Goal: Transaction & Acquisition: Purchase product/service

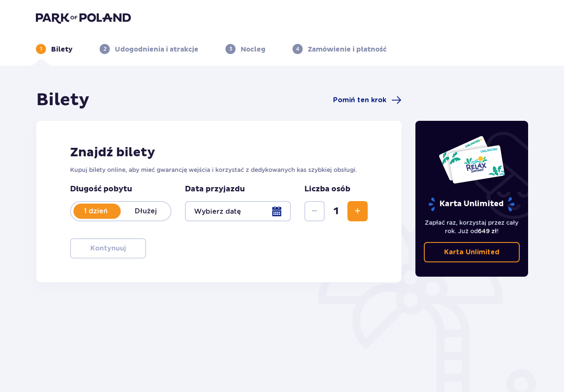
click at [268, 210] on div at bounding box center [238, 211] width 106 height 20
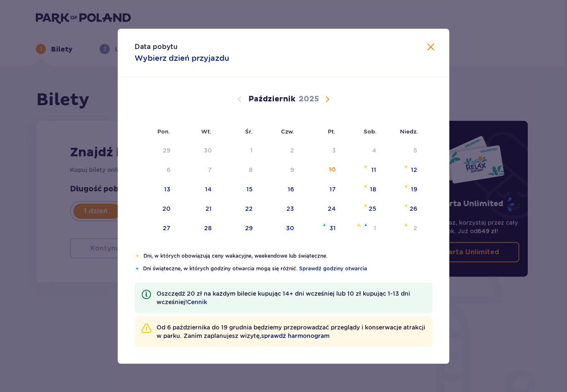
click at [330, 335] on span "sprawdź harmonogram" at bounding box center [295, 335] width 68 height 8
click at [332, 171] on div "10" at bounding box center [332, 170] width 7 height 8
type input "[DATE]"
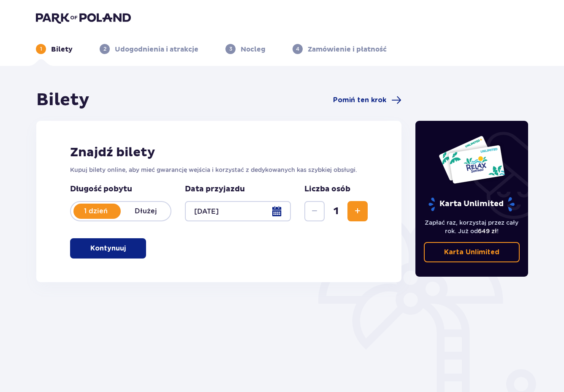
click at [360, 209] on span "Zwiększ" at bounding box center [358, 211] width 10 height 10
click at [127, 244] on span "button" at bounding box center [127, 248] width 10 height 10
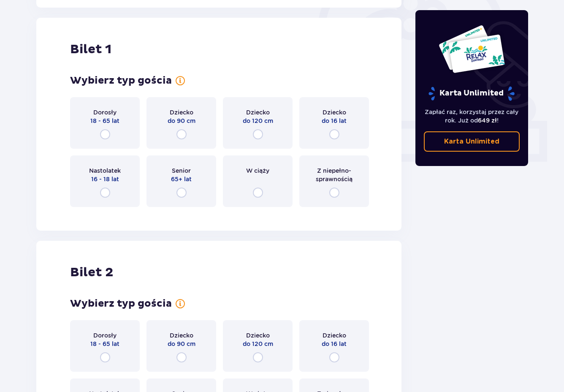
scroll to position [282, 0]
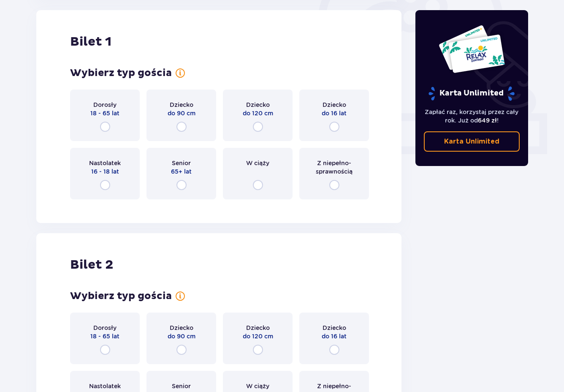
click at [182, 127] on input "radio" at bounding box center [181, 127] width 10 height 10
radio input "true"
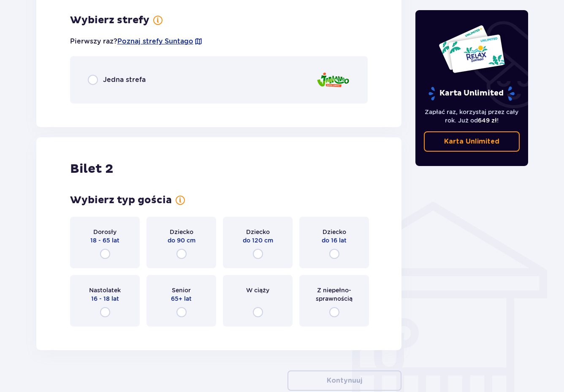
scroll to position [488, 0]
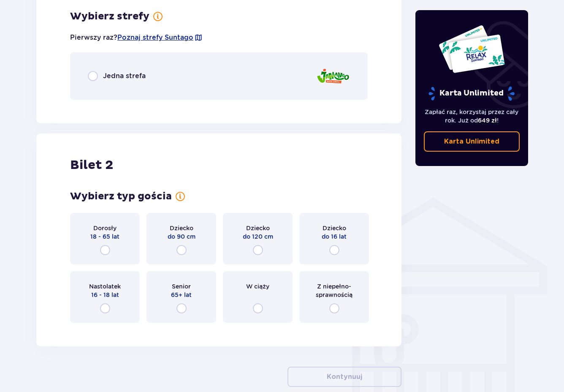
click at [201, 77] on div "Jedna strefa" at bounding box center [219, 75] width 298 height 47
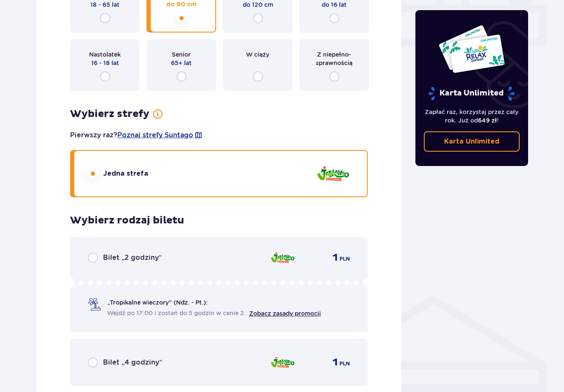
scroll to position [306, 0]
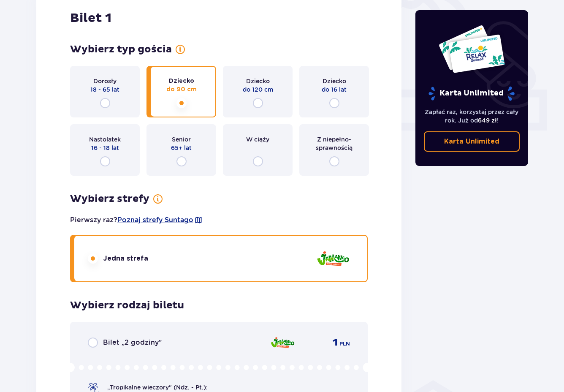
click at [261, 85] on span "do 120 cm" at bounding box center [258, 89] width 30 height 8
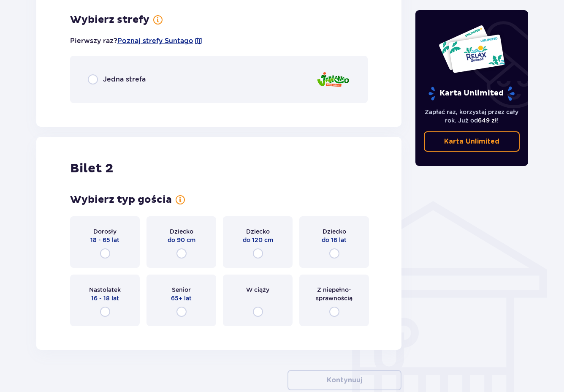
scroll to position [488, 0]
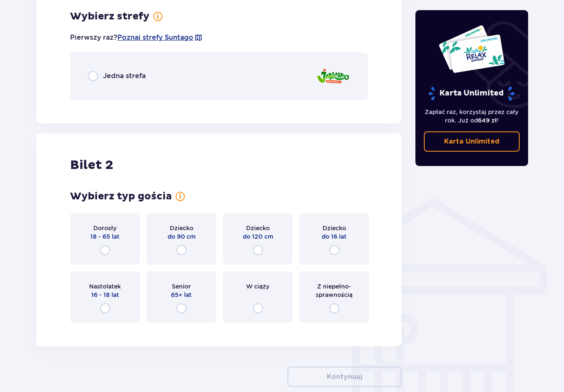
click at [297, 81] on div "Jedna strefa" at bounding box center [219, 75] width 298 height 47
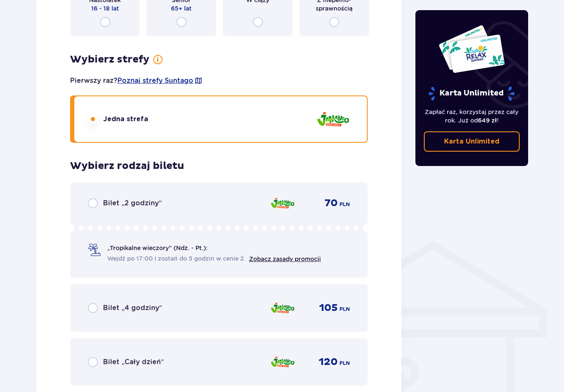
scroll to position [456, 0]
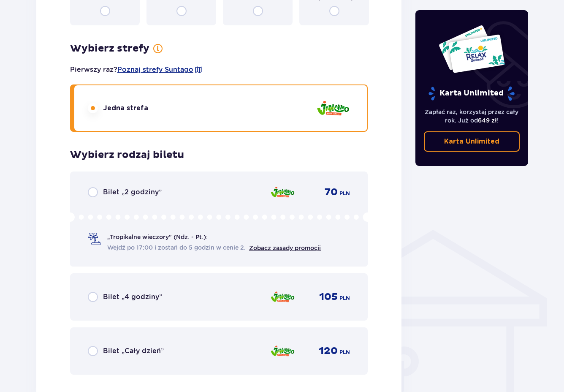
click at [232, 191] on div "Bilet „2 godziny” 70 PLN" at bounding box center [219, 192] width 262 height 10
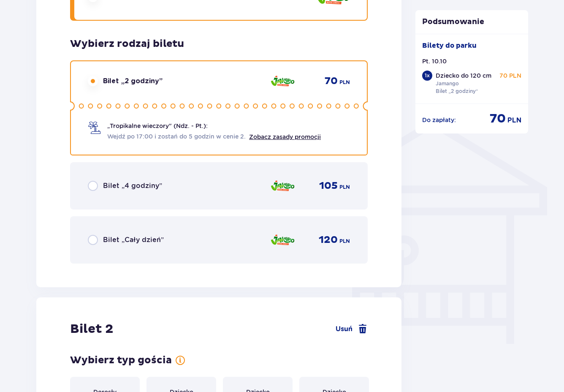
scroll to position [776, 0]
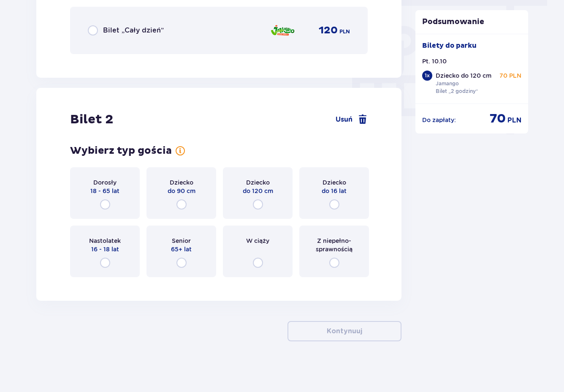
click at [115, 191] on span "18 - 65 lat" at bounding box center [104, 191] width 29 height 8
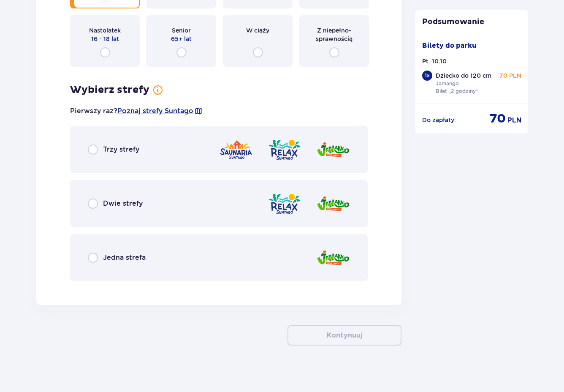
scroll to position [991, 0]
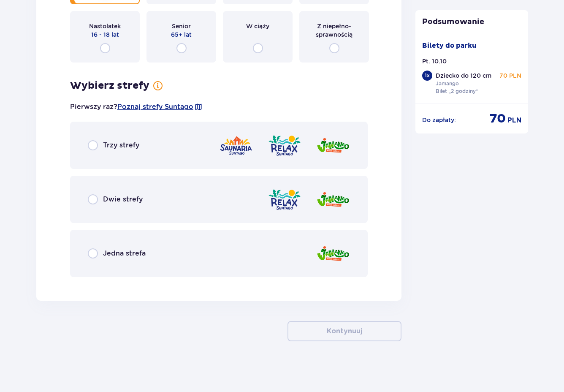
click at [257, 256] on div "Jedna strefa" at bounding box center [219, 253] width 298 height 47
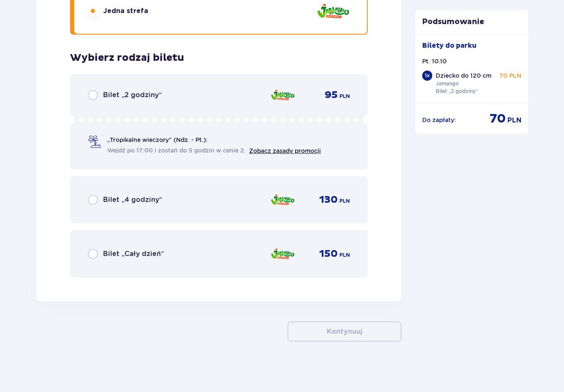
scroll to position [1234, 0]
click at [217, 98] on div "Bilet „2 godziny” 95 PLN" at bounding box center [219, 95] width 262 height 10
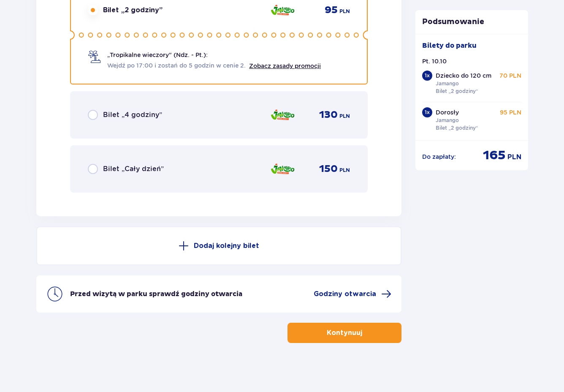
scroll to position [1320, 0]
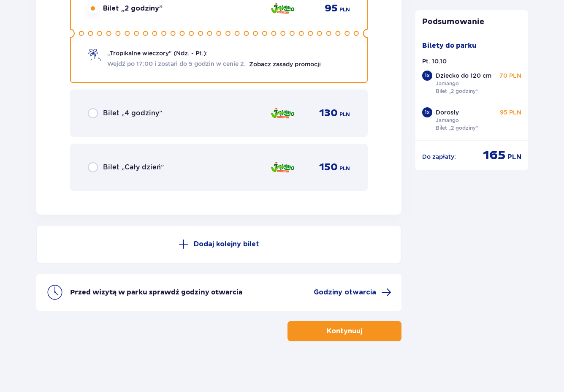
click at [351, 329] on p "Kontynuuj" at bounding box center [344, 330] width 35 height 9
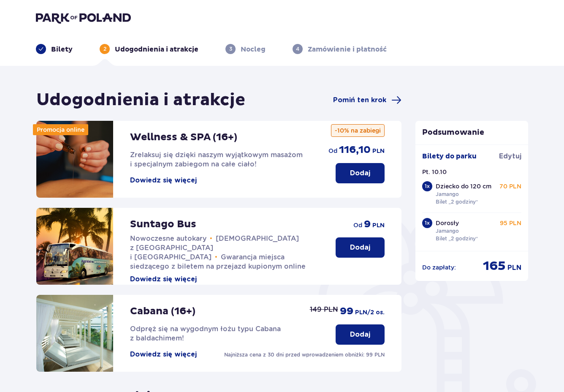
scroll to position [181, 0]
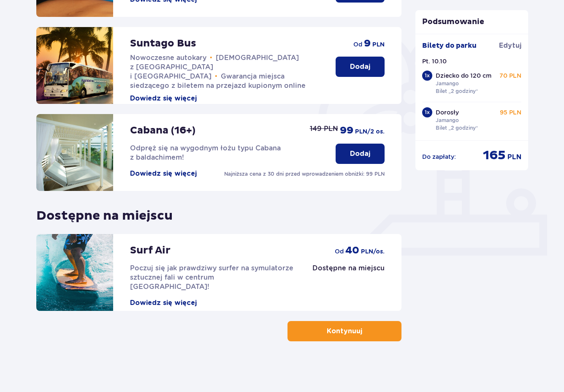
click at [354, 329] on p "Kontynuuj" at bounding box center [344, 330] width 35 height 9
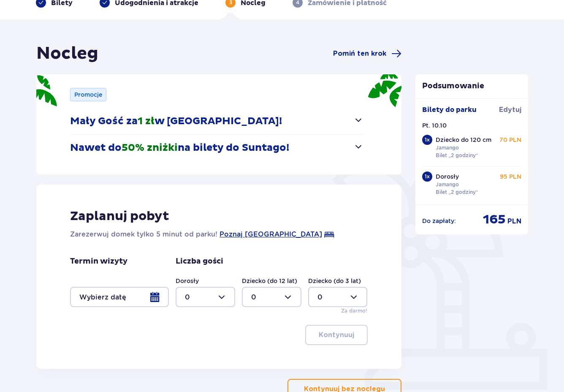
scroll to position [104, 0]
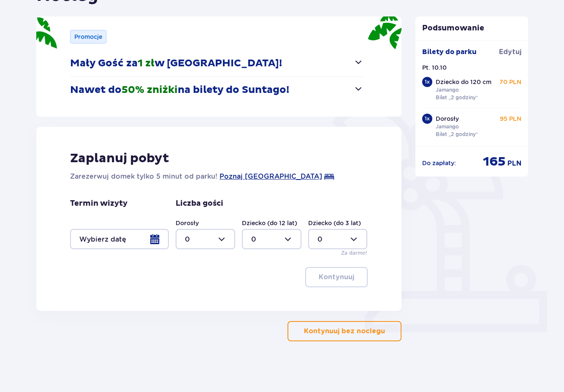
click at [366, 336] on button "Kontynuuj bez noclegu" at bounding box center [345, 331] width 114 height 20
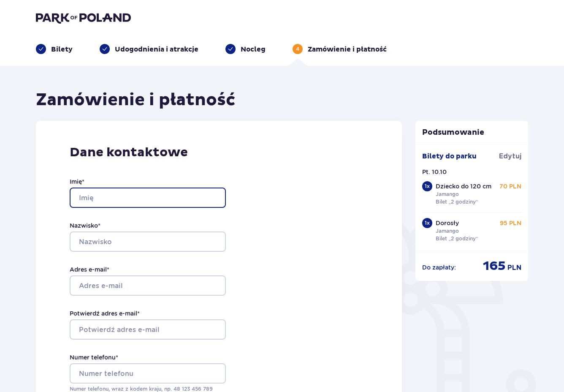
click at [105, 194] on input "Imię *" at bounding box center [148, 197] width 156 height 20
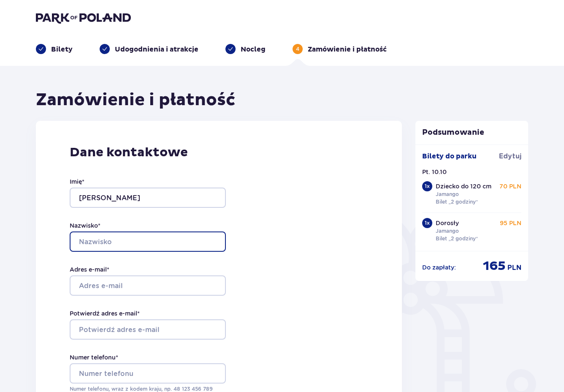
click at [127, 246] on input "Nazwisko *" at bounding box center [148, 241] width 156 height 20
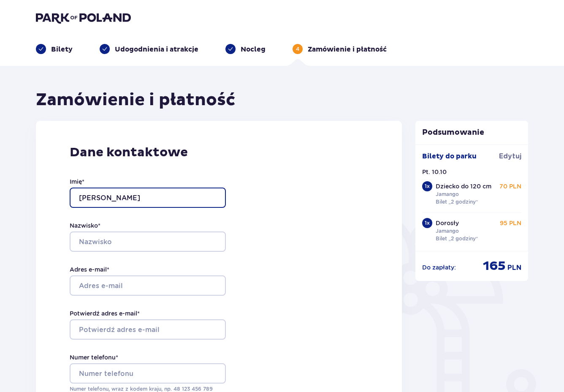
drag, startPoint x: 128, startPoint y: 195, endPoint x: 100, endPoint y: 198, distance: 28.1
click at [100, 198] on input "[PERSON_NAME]" at bounding box center [148, 197] width 156 height 20
type input "cezary"
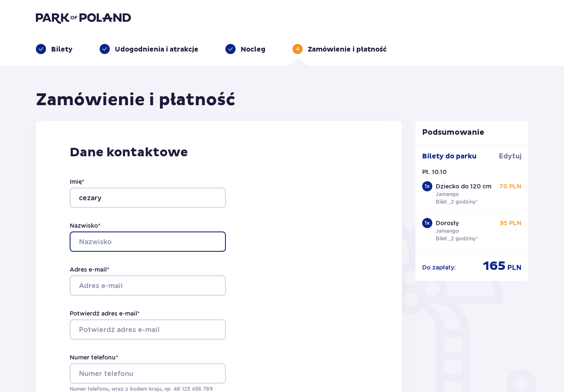
click at [89, 239] on input "Nazwisko *" at bounding box center [148, 241] width 156 height 20
paste input "[PERSON_NAME]"
click at [82, 242] on input "[PERSON_NAME]" at bounding box center [148, 241] width 156 height 20
type input "[PERSON_NAME]"
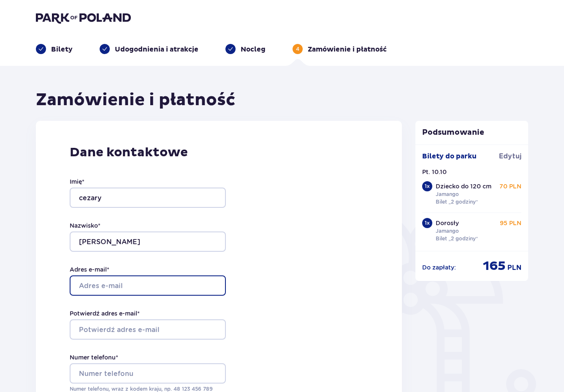
click at [97, 282] on input "Adres e-mail *" at bounding box center [148, 285] width 156 height 20
type input "[EMAIL_ADDRESS][DOMAIN_NAME]"
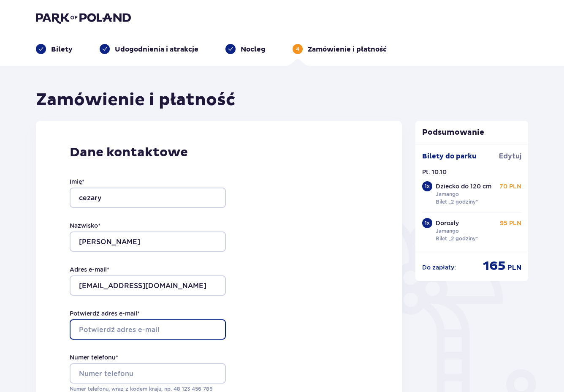
click at [122, 326] on input "Potwierdź adres e-mail *" at bounding box center [148, 329] width 156 height 20
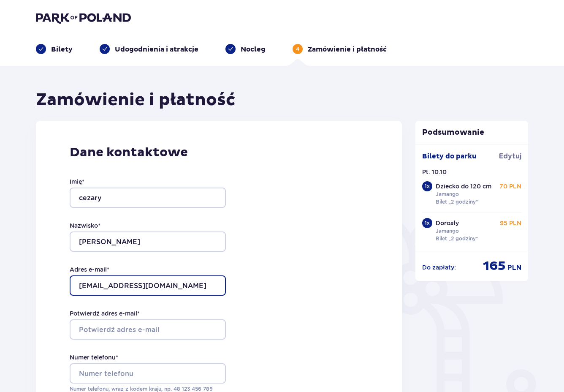
drag, startPoint x: 135, startPoint y: 282, endPoint x: 53, endPoint y: 285, distance: 81.9
click at [53, 285] on div "Dane kontaktowe Imię * cezary Nazwisko * [PERSON_NAME] Adres e-mail * [EMAIL_AD…" at bounding box center [219, 300] width 366 height 358
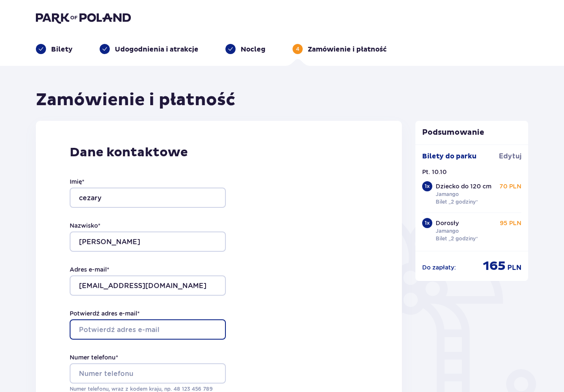
click at [87, 330] on input "Potwierdź adres e-mail *" at bounding box center [148, 329] width 156 height 20
paste input "[EMAIL_ADDRESS][DOMAIN_NAME]"
type input "[EMAIL_ADDRESS][DOMAIN_NAME]"
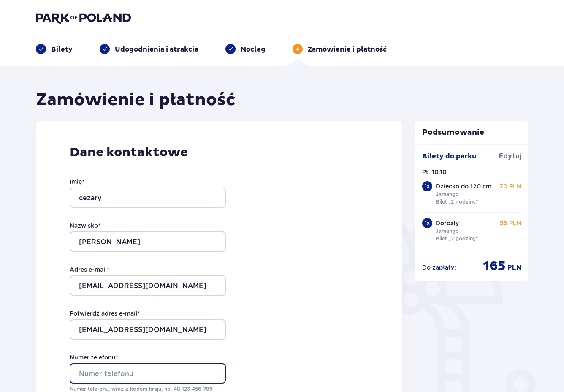
click at [97, 374] on input "Numer telefonu *" at bounding box center [148, 373] width 156 height 20
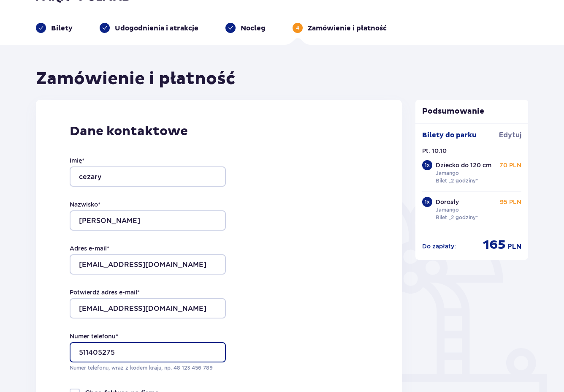
scroll to position [118, 0]
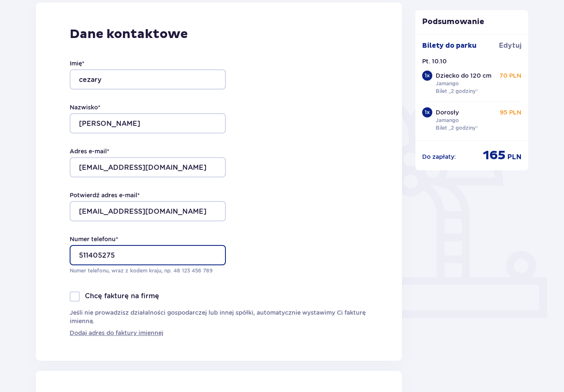
type input "511405275"
click at [75, 296] on div at bounding box center [75, 296] width 10 height 10
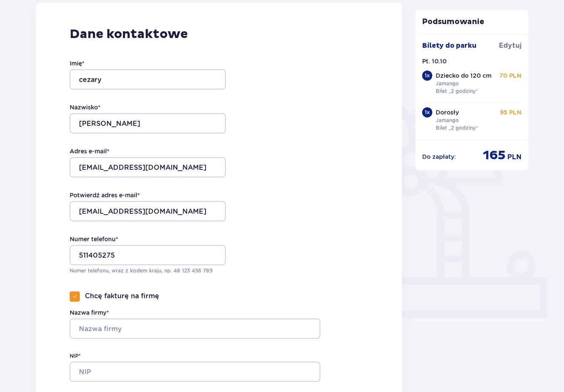
click at [75, 296] on span at bounding box center [74, 296] width 5 height 5
checkbox input "false"
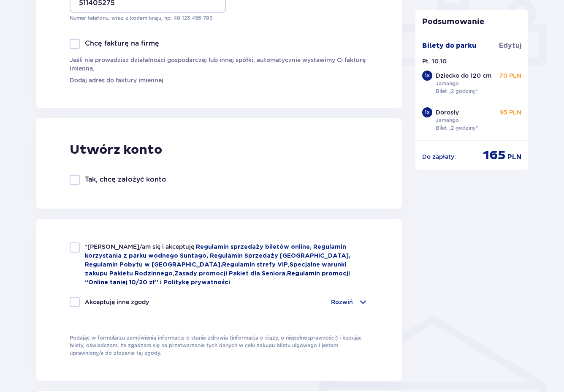
scroll to position [366, 0]
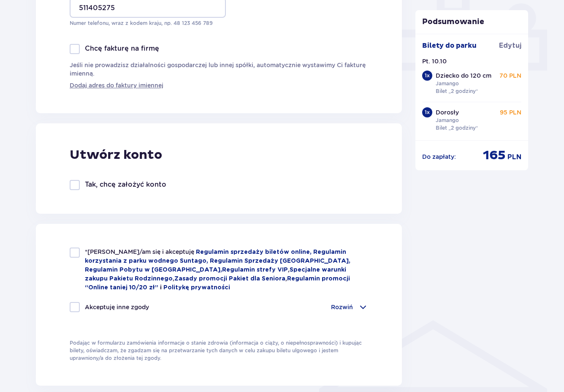
click at [75, 252] on div at bounding box center [75, 252] width 10 height 10
checkbox input "true"
click at [77, 307] on div at bounding box center [75, 307] width 10 height 10
checkbox input "true"
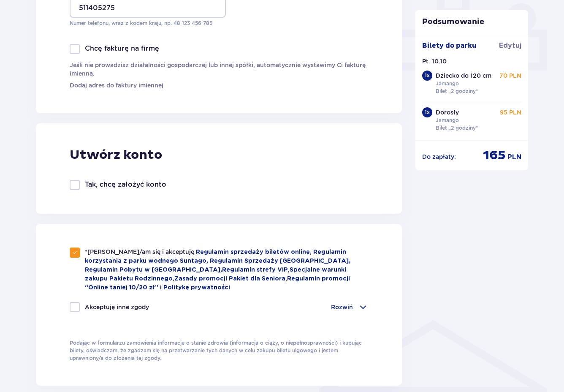
checkbox input "true"
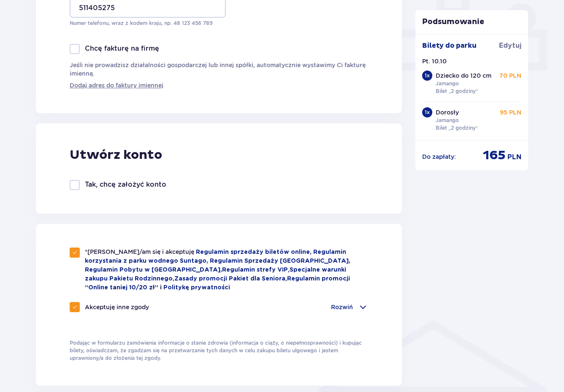
scroll to position [594, 0]
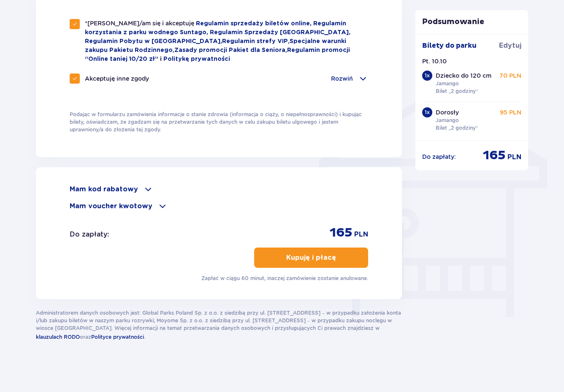
click at [326, 259] on p "Kupuję i płacę" at bounding box center [311, 257] width 50 height 9
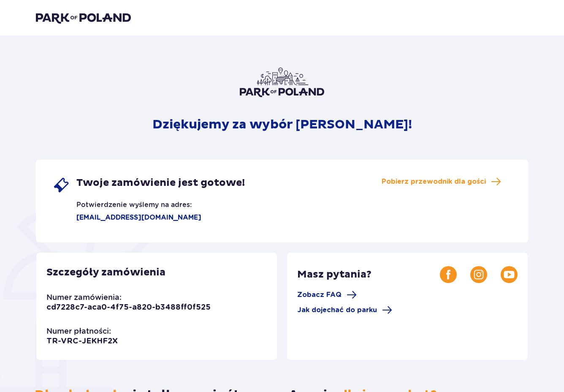
click at [258, 213] on div "Twoje zamówienie jest gotowe! Potwierdzenie wyślemy na adres: cz@lov3.digital P…" at bounding box center [282, 201] width 492 height 83
